Goal: Transaction & Acquisition: Purchase product/service

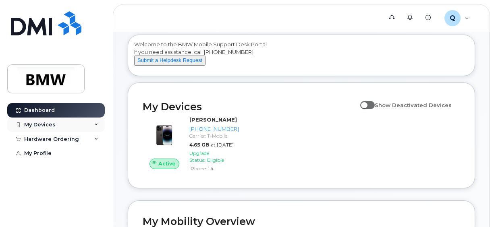
scroll to position [40, 0]
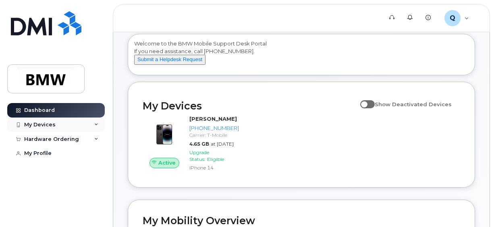
click at [59, 126] on div "My Devices" at bounding box center [56, 125] width 98 height 15
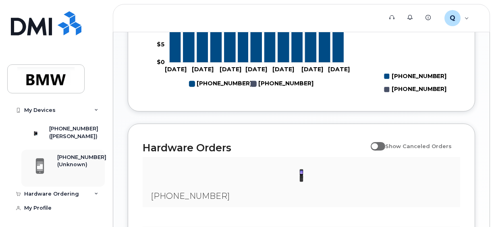
scroll to position [484, 0]
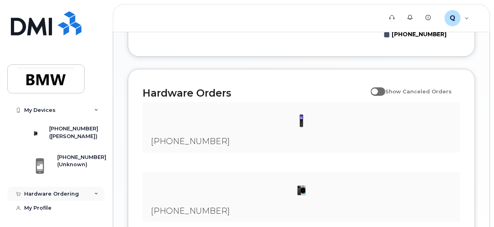
click at [36, 198] on div "Hardware Ordering" at bounding box center [56, 194] width 98 height 15
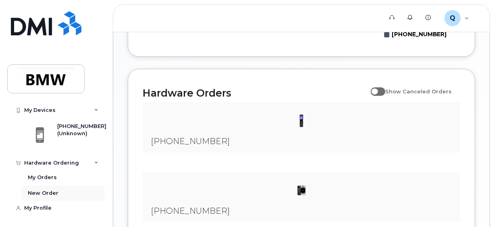
scroll to position [524, 0]
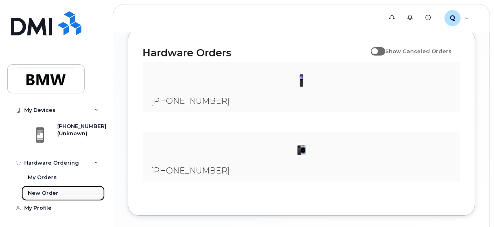
click at [43, 191] on div "New Order" at bounding box center [43, 193] width 31 height 7
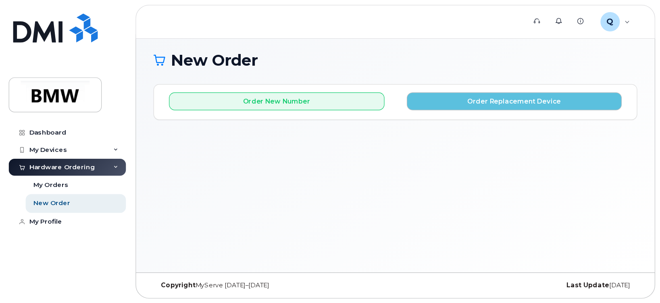
scroll to position [4, 0]
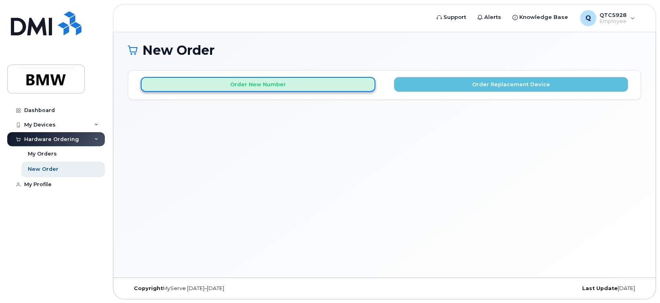
click at [250, 89] on button "Order New Number" at bounding box center [258, 84] width 235 height 15
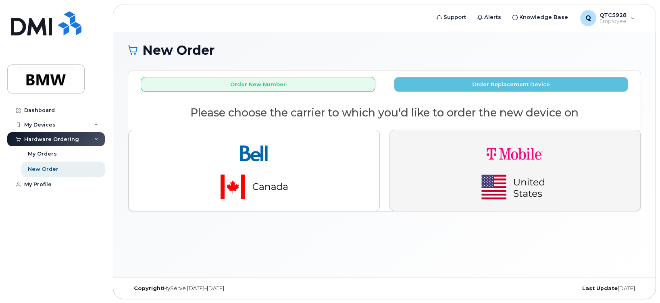
click at [494, 200] on button "button" at bounding box center [514, 170] width 251 height 81
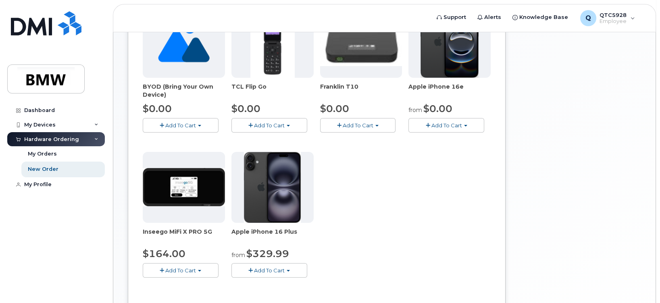
scroll to position [165, 0]
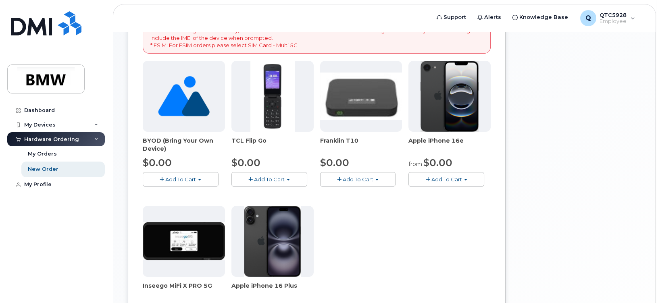
click at [452, 177] on span "Add To Cart" at bounding box center [446, 179] width 31 height 6
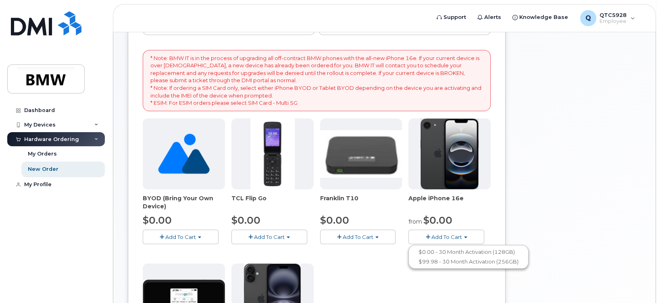
scroll to position [161, 0]
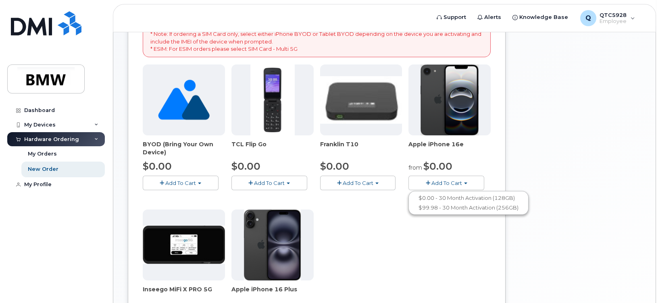
click at [467, 181] on button "Add To Cart" at bounding box center [446, 183] width 76 height 14
click at [435, 178] on button "Add To Cart" at bounding box center [446, 183] width 76 height 14
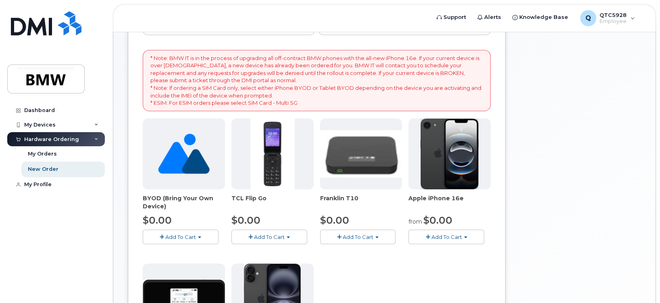
scroll to position [54, 0]
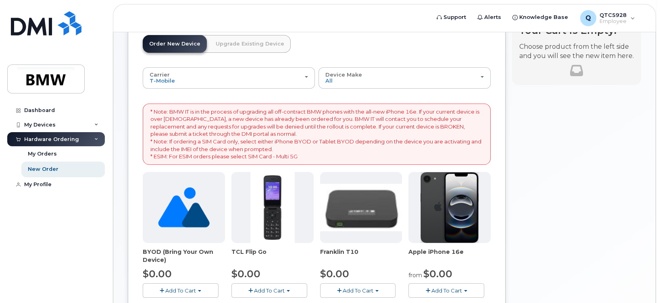
click at [268, 47] on link "Upgrade Existing Device" at bounding box center [249, 44] width 81 height 18
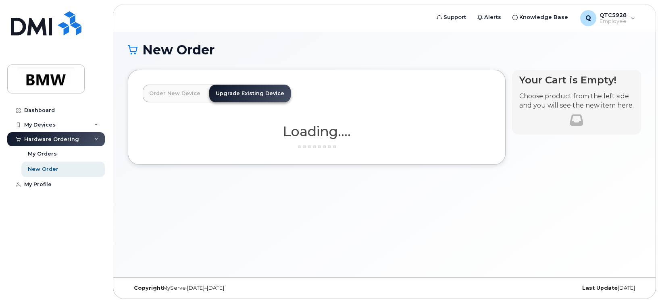
scroll to position [4, 0]
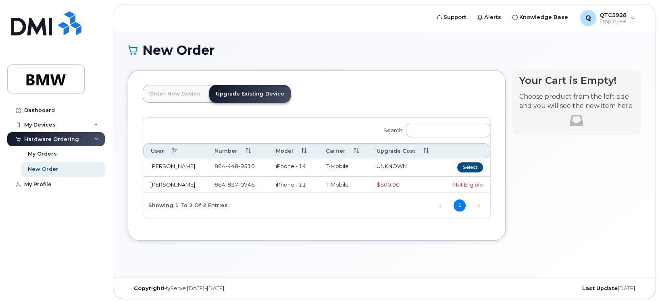
drag, startPoint x: 169, startPoint y: 95, endPoint x: 163, endPoint y: 89, distance: 8.6
click at [163, 89] on link "Order New Device" at bounding box center [175, 94] width 64 height 18
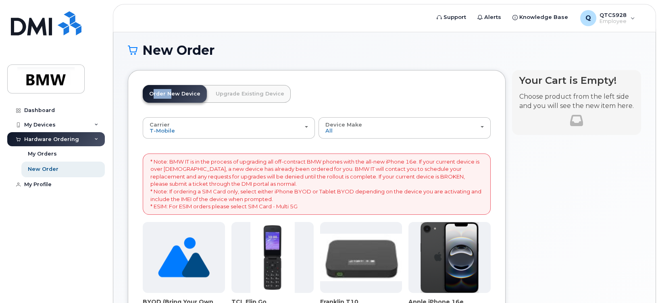
click at [163, 89] on link "Order New Device" at bounding box center [175, 94] width 64 height 18
drag, startPoint x: 163, startPoint y: 89, endPoint x: 267, endPoint y: 94, distance: 104.5
click at [267, 94] on link "Upgrade Existing Device" at bounding box center [249, 94] width 81 height 18
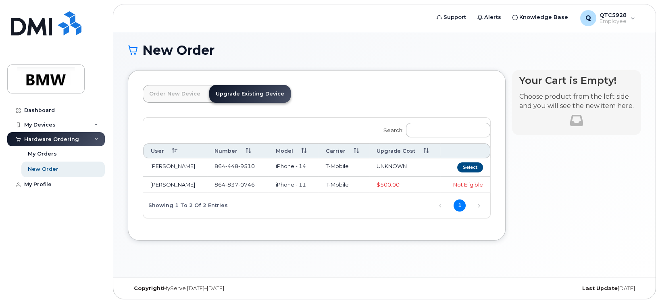
click at [261, 90] on link "Upgrade Existing Device" at bounding box center [249, 94] width 81 height 18
click at [189, 91] on link "Order New Device" at bounding box center [175, 94] width 64 height 18
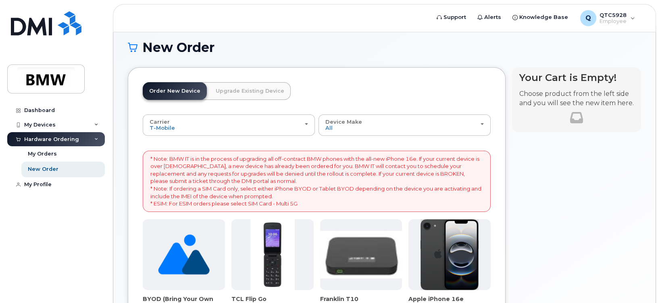
scroll to position [0, 0]
